Goal: Task Accomplishment & Management: Manage account settings

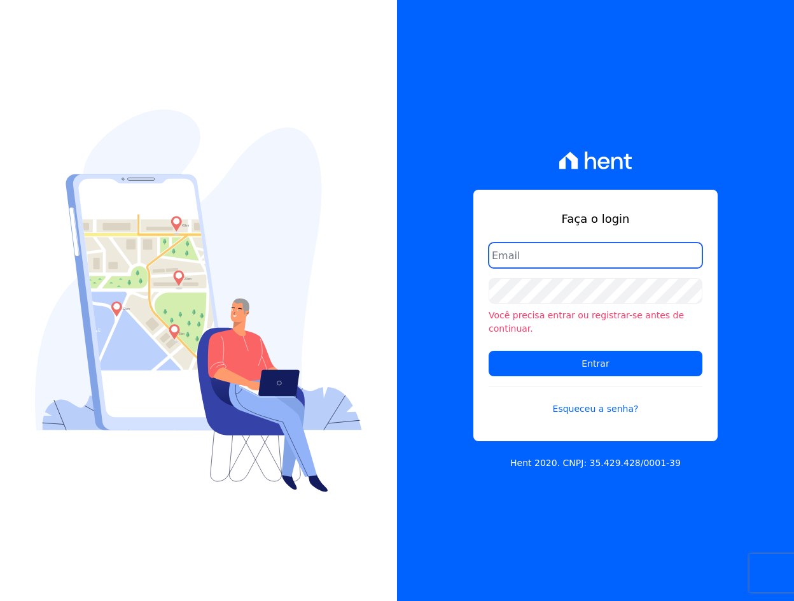
click at [519, 265] on input "email" at bounding box center [596, 254] width 214 height 25
type input "crveiga1981@gmail.com"
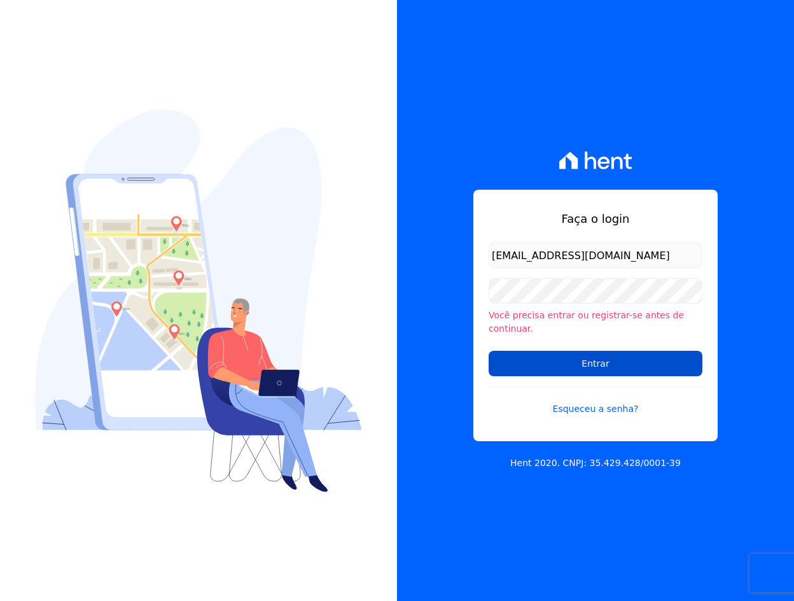
click at [618, 351] on input "Entrar" at bounding box center [596, 363] width 214 height 25
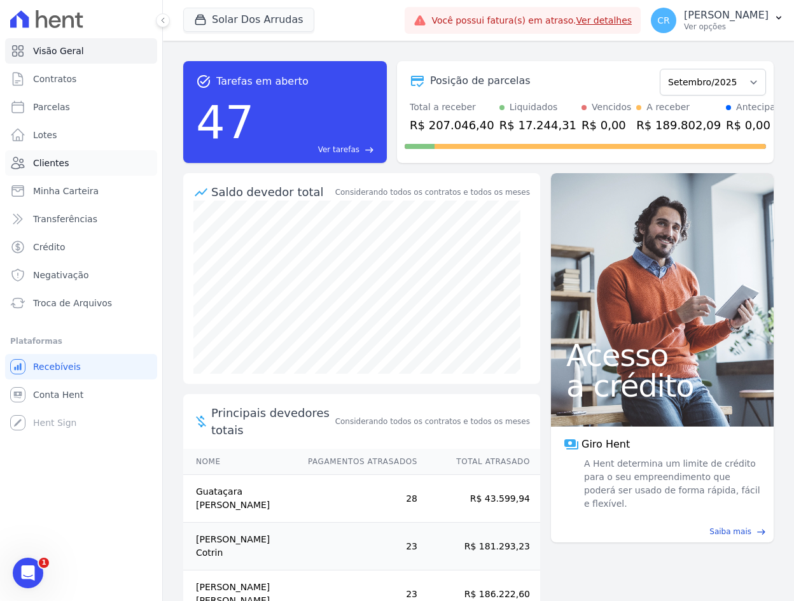
click at [74, 164] on link "Clientes" at bounding box center [81, 162] width 152 height 25
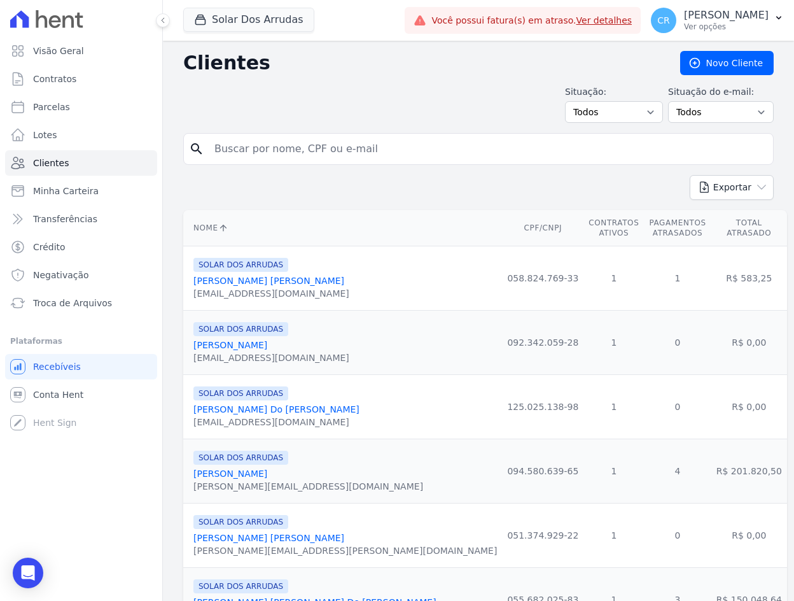
click at [251, 146] on input "search" at bounding box center [487, 148] width 561 height 25
type input "[PERSON_NAME]"
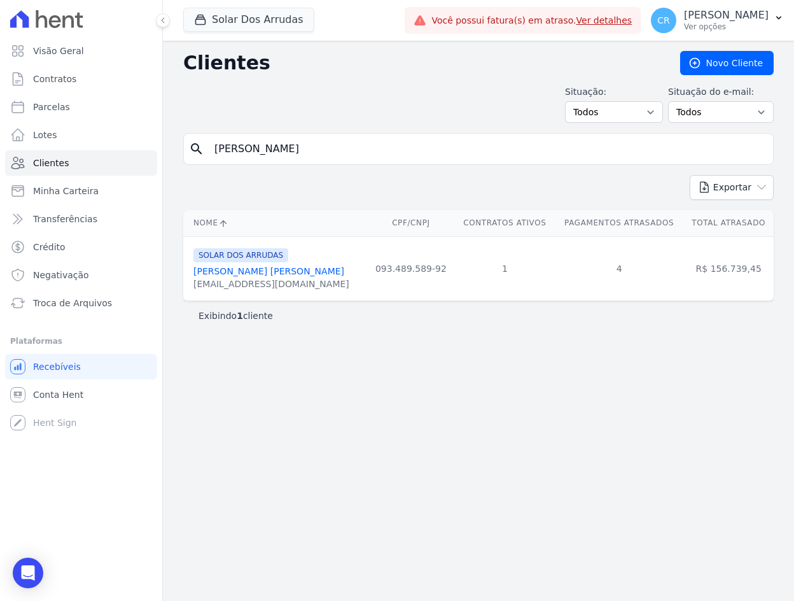
click at [247, 268] on link "[PERSON_NAME] [PERSON_NAME]" at bounding box center [268, 271] width 151 height 10
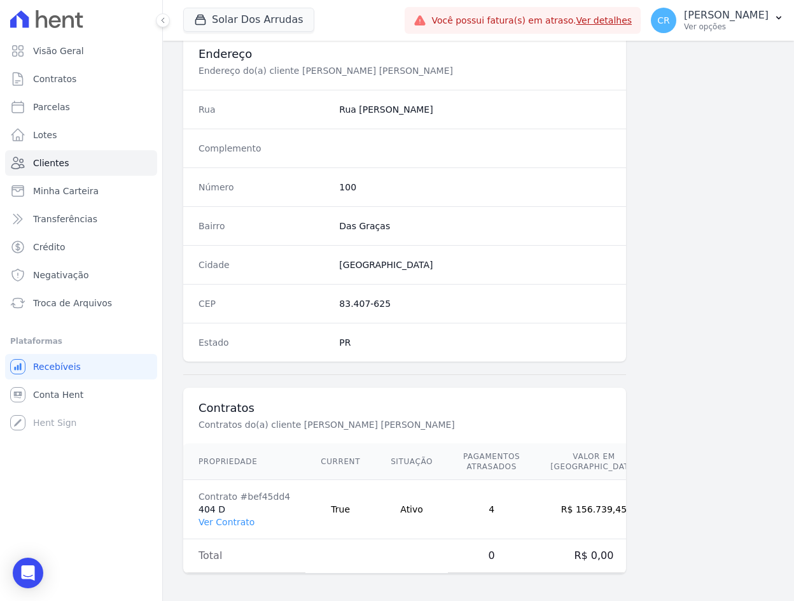
scroll to position [600, 0]
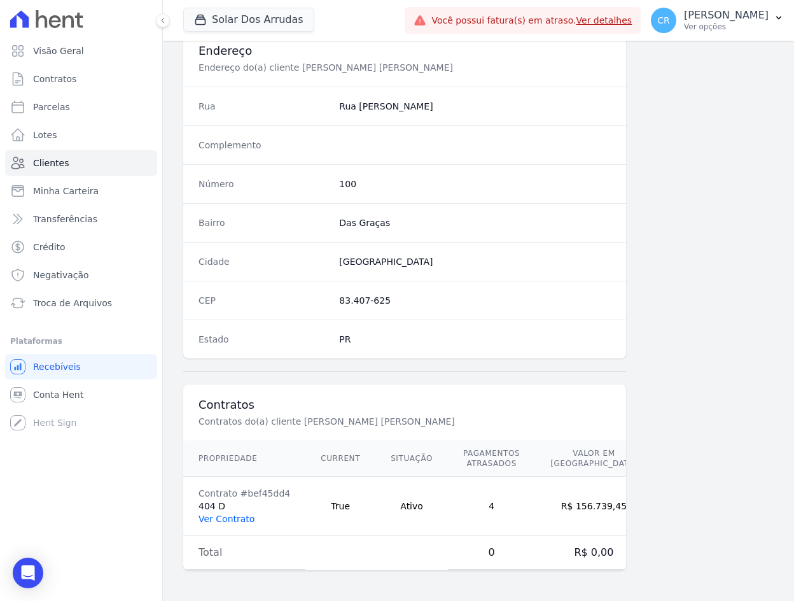
click at [223, 518] on link "Ver Contrato" at bounding box center [227, 518] width 56 height 10
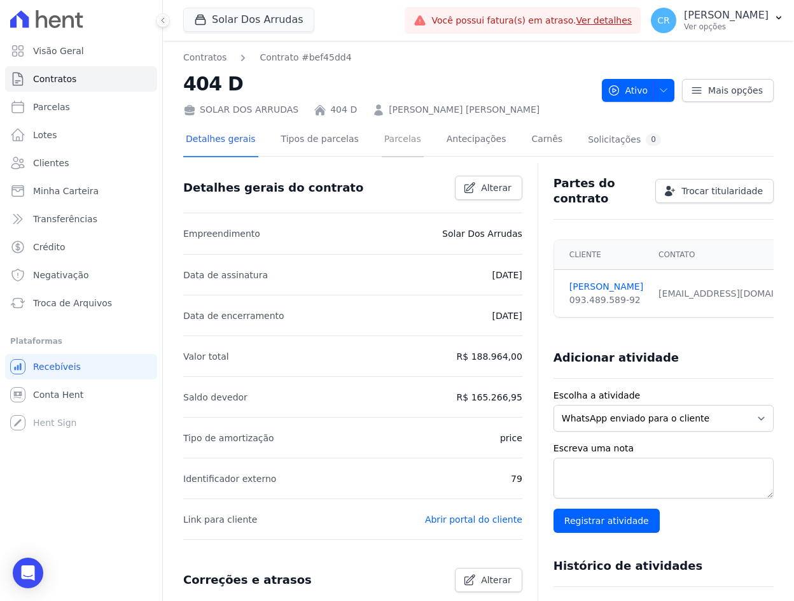
click at [395, 136] on link "Parcelas" at bounding box center [403, 140] width 42 height 34
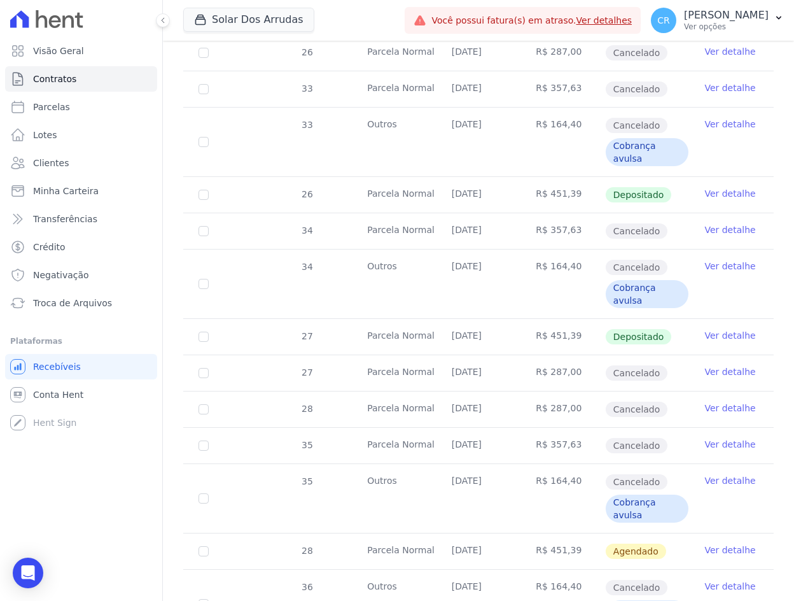
scroll to position [1273, 0]
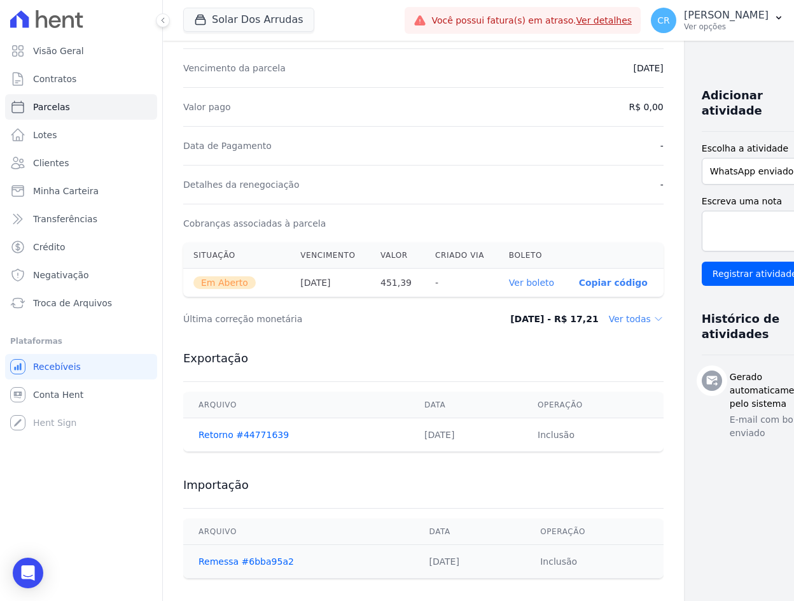
scroll to position [271, 0]
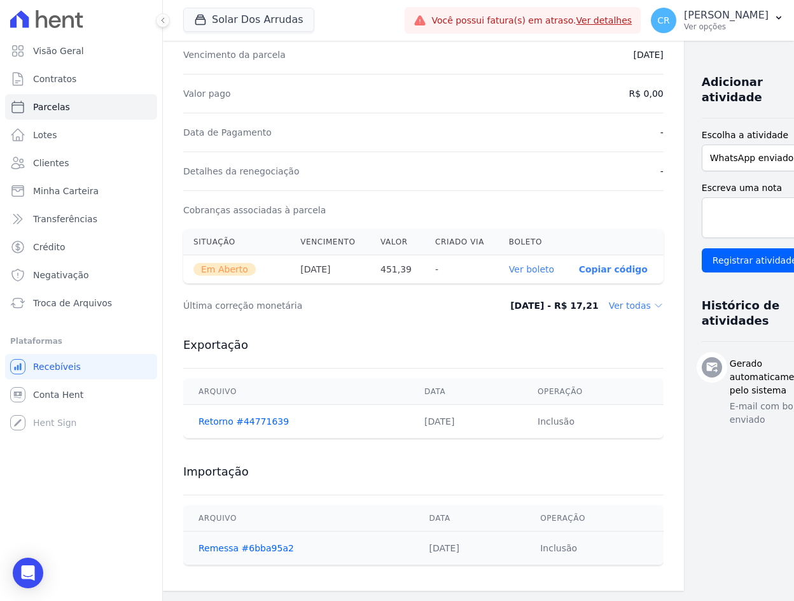
click at [579, 269] on p "Copiar código" at bounding box center [613, 269] width 69 height 10
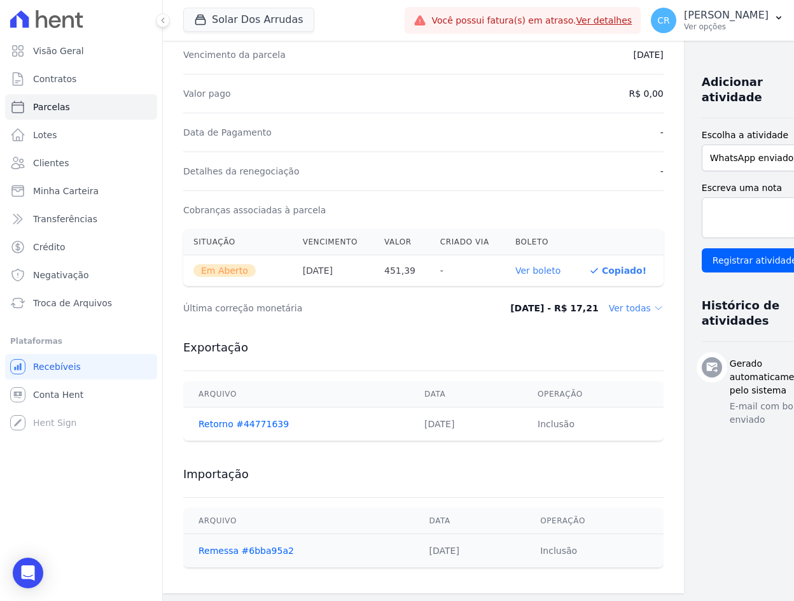
click at [517, 270] on link "Ver boleto" at bounding box center [537, 270] width 45 height 10
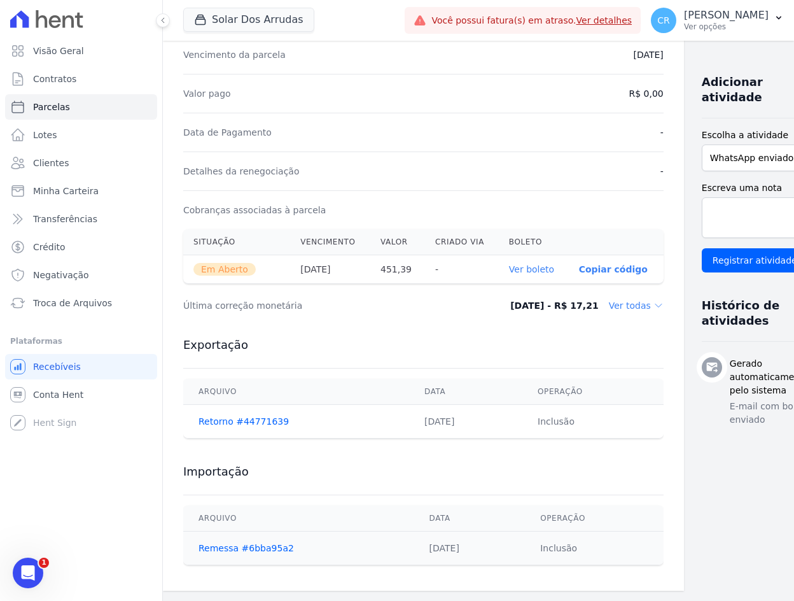
scroll to position [0, 0]
click at [83, 162] on link "Clientes" at bounding box center [81, 162] width 152 height 25
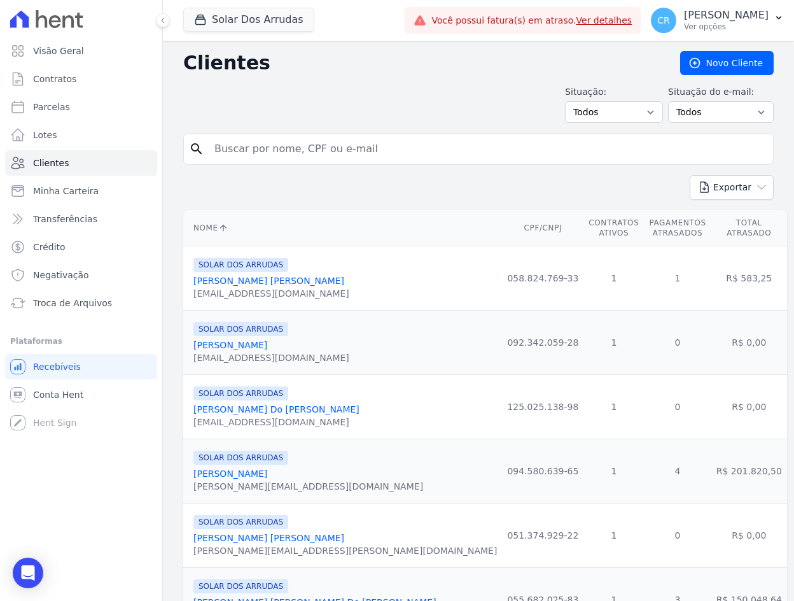
click at [279, 151] on input "search" at bounding box center [487, 148] width 561 height 25
type input "nayane"
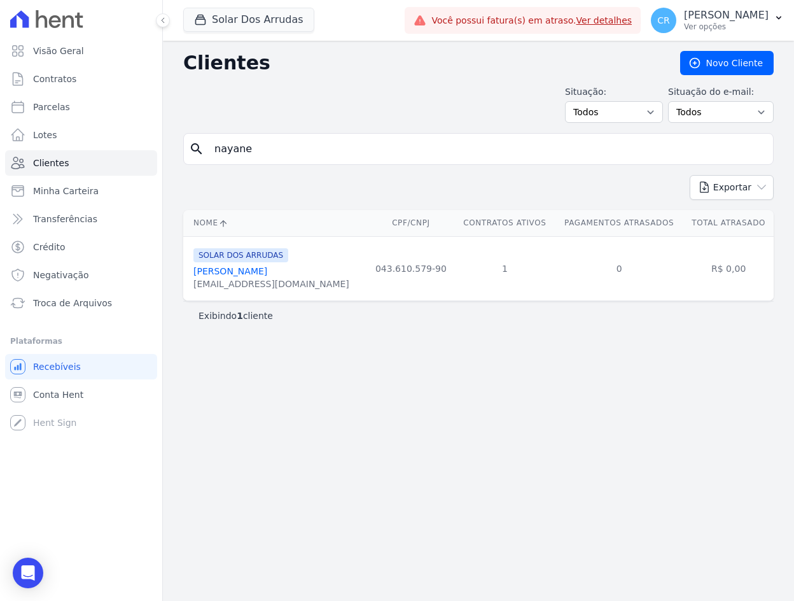
click at [225, 274] on link "[PERSON_NAME]" at bounding box center [230, 271] width 74 height 10
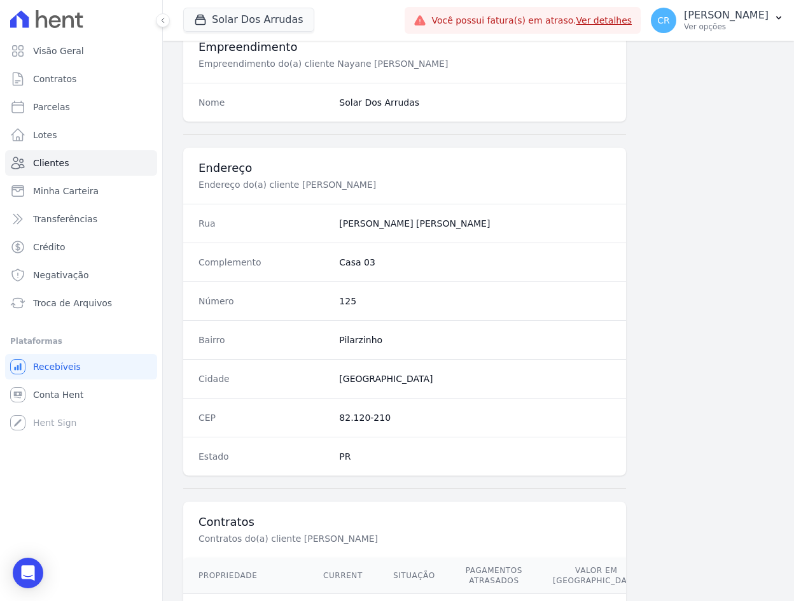
scroll to position [600, 0]
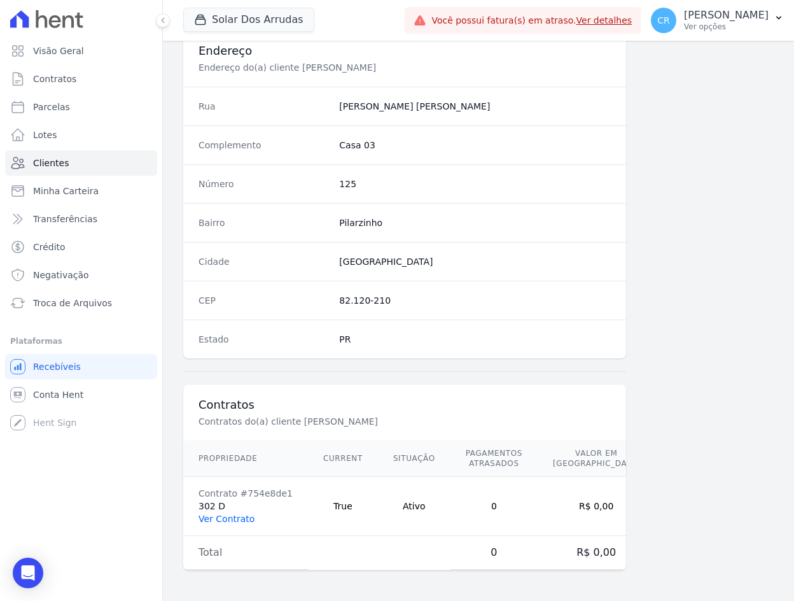
click at [217, 515] on link "Ver Contrato" at bounding box center [227, 518] width 56 height 10
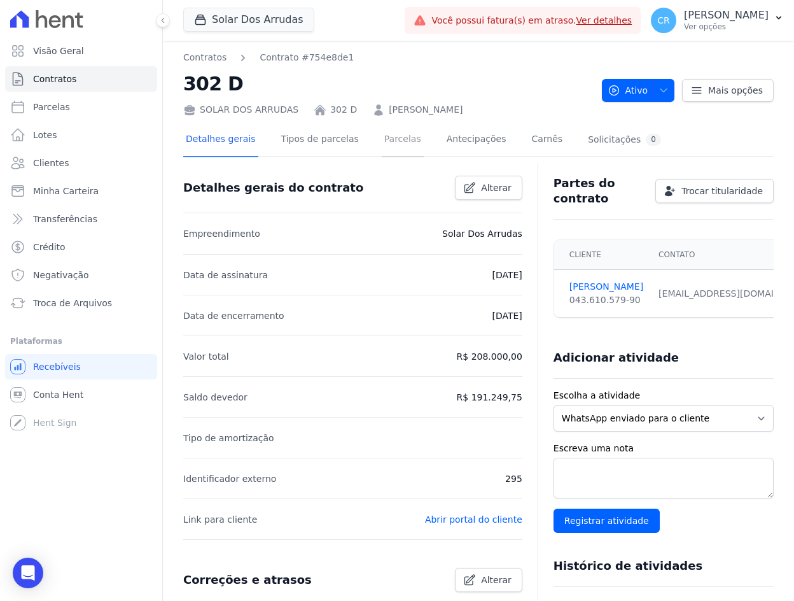
click at [389, 141] on link "Parcelas" at bounding box center [403, 140] width 42 height 34
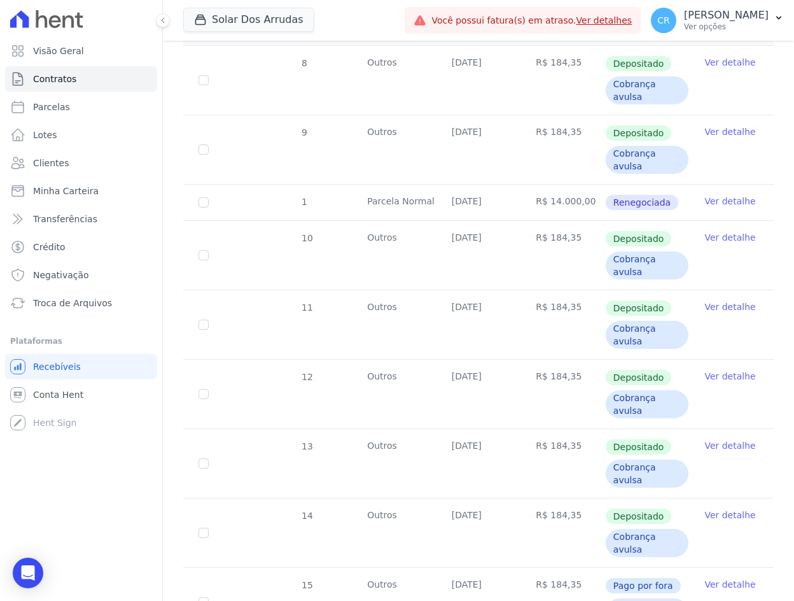
scroll to position [382, 0]
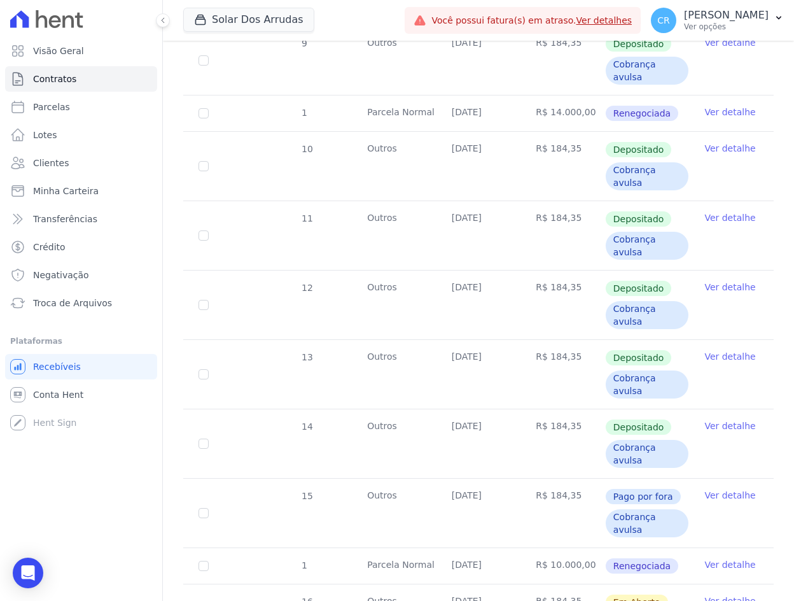
click at [708, 594] on link "Ver detalhe" at bounding box center [729, 600] width 51 height 13
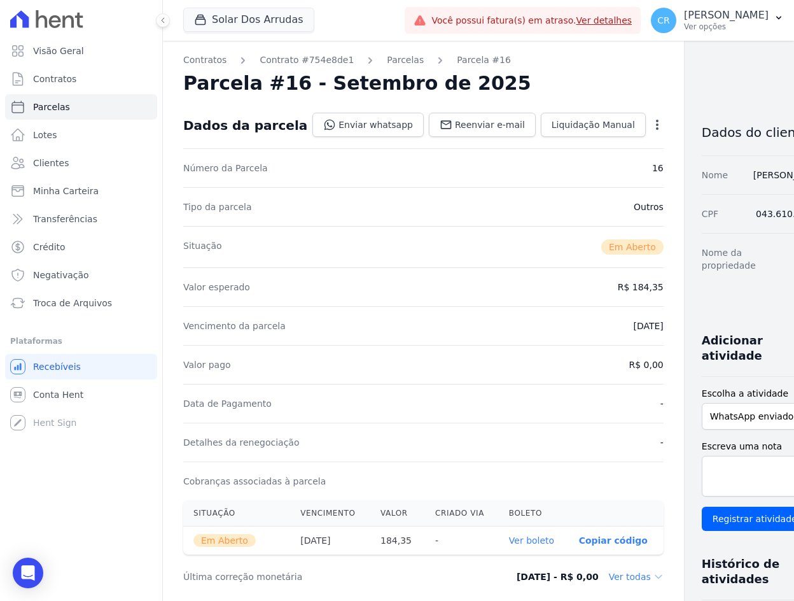
click at [651, 122] on icon "button" at bounding box center [657, 124] width 13 height 13
click at [576, 141] on link "Alterar" at bounding box center [603, 141] width 112 height 23
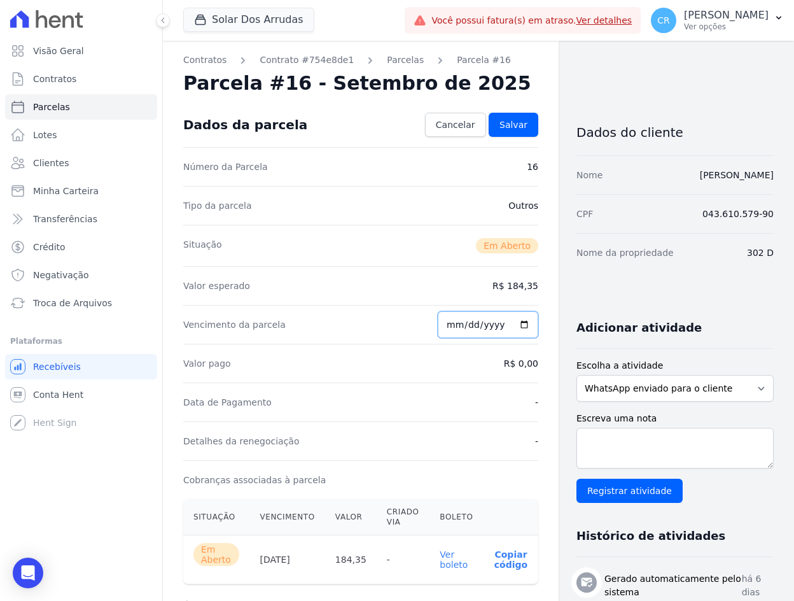
click at [456, 325] on input "[DATE]" at bounding box center [488, 324] width 101 height 27
click at [452, 286] on div "Valor esperado R$ 184,35" at bounding box center [360, 285] width 355 height 39
click at [501, 561] on p "Copiar código" at bounding box center [511, 559] width 34 height 20
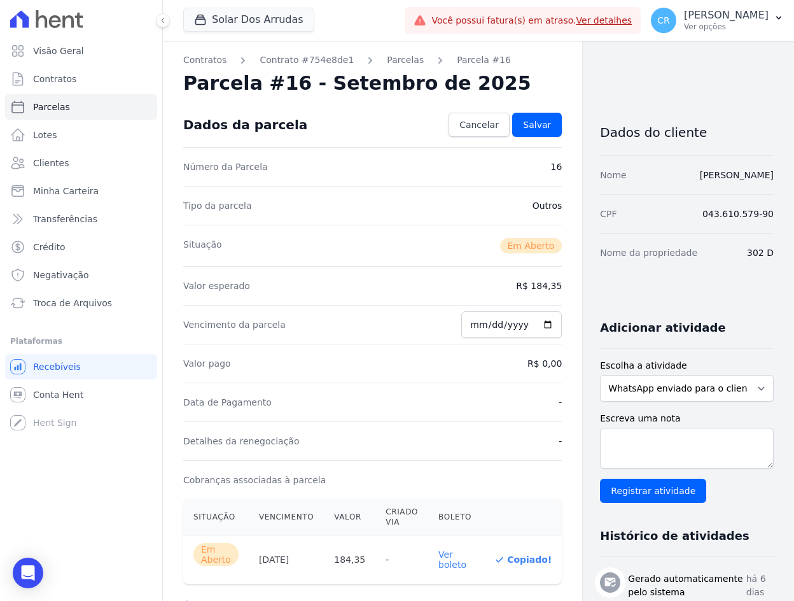
click at [445, 562] on link "Ver boleto" at bounding box center [452, 559] width 28 height 20
